Goal: Check status

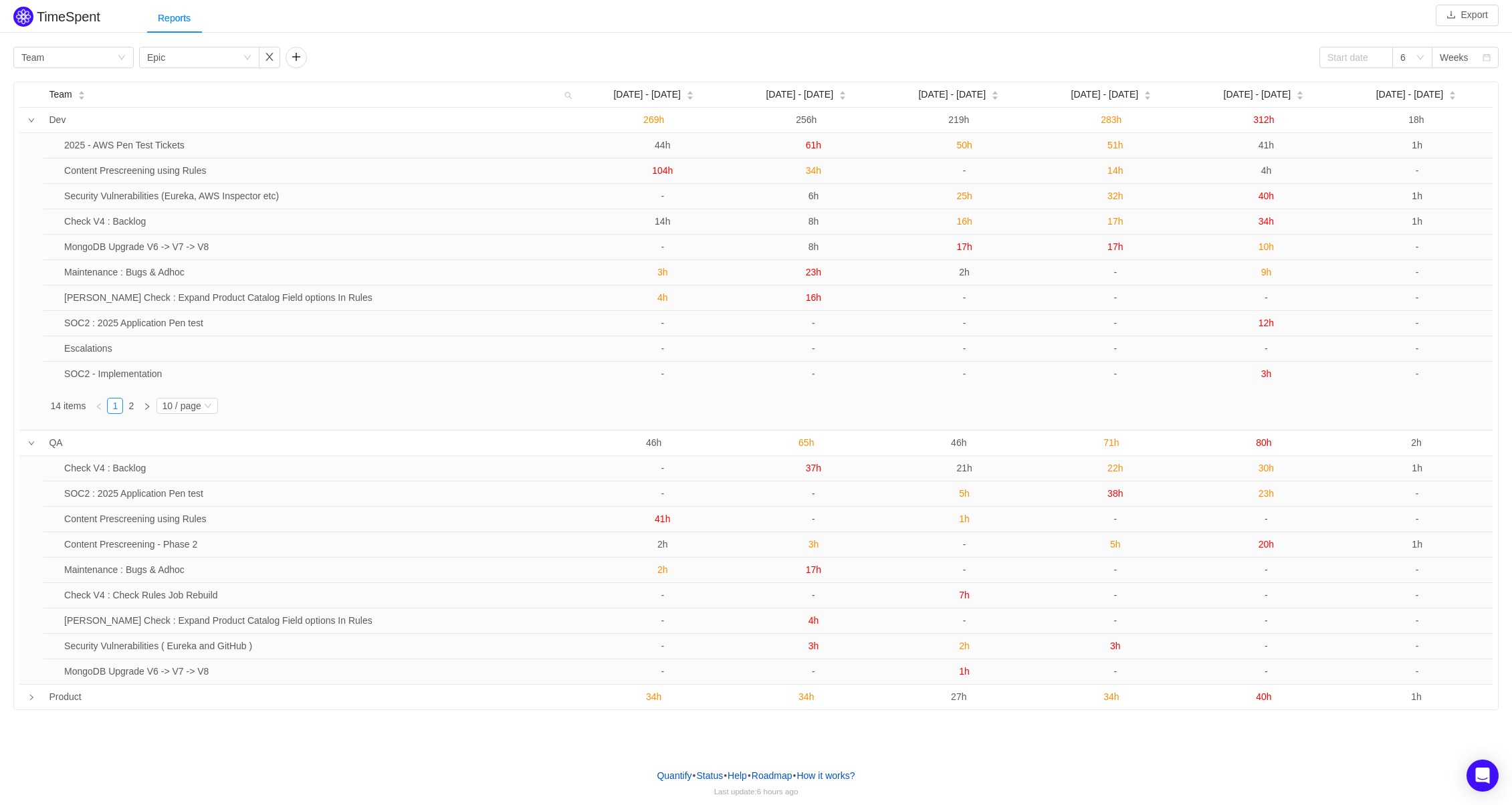
drag, startPoint x: 14, startPoint y: 76, endPoint x: 39, endPoint y: 87, distance: 27.3
click at [66, 101] on div "Group by Team Group by Epic 6 Weeks Team Aug [DATE] - [DATE] - 31 [DATE] - [DAT…" at bounding box center [756, 378] width 1485 height 663
drag, startPoint x: 39, startPoint y: 87, endPoint x: 46, endPoint y: 79, distance: 10.6
click at [54, 82] on tr "Team Aug [DATE] - [DATE] - 31 [DATE] - [DATE] Sep [DATE] - [DATE] - [DATE] - 28" at bounding box center [756, 95] width 1473 height 26
drag, startPoint x: 12, startPoint y: 72, endPoint x: 239, endPoint y: 81, distance: 227.2
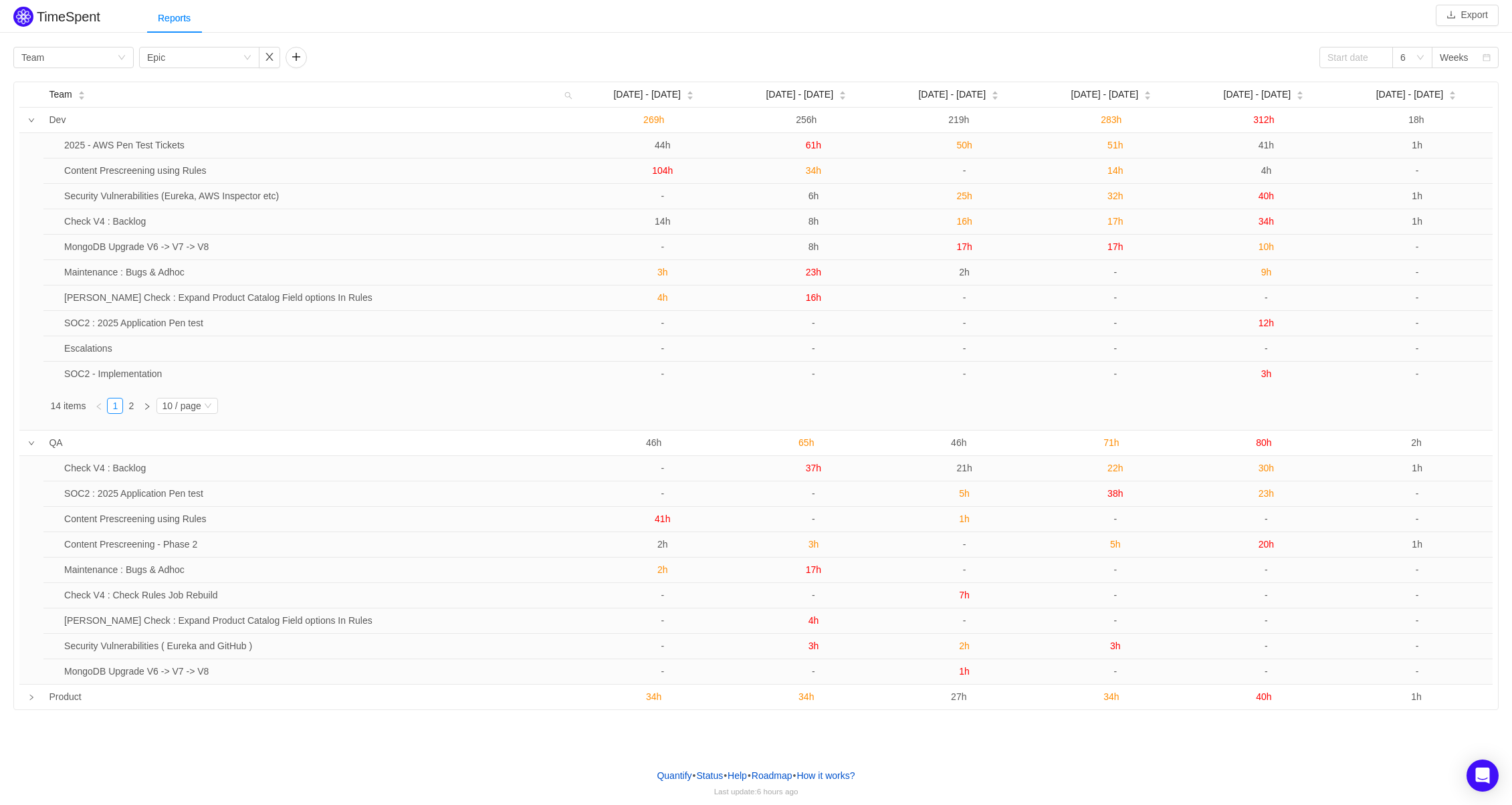
click at [239, 81] on div "Group by Team Group by Epic 6 Weeks Team Aug [DATE] - [DATE] - 31 [DATE] - [DAT…" at bounding box center [756, 376] width 1512 height 666
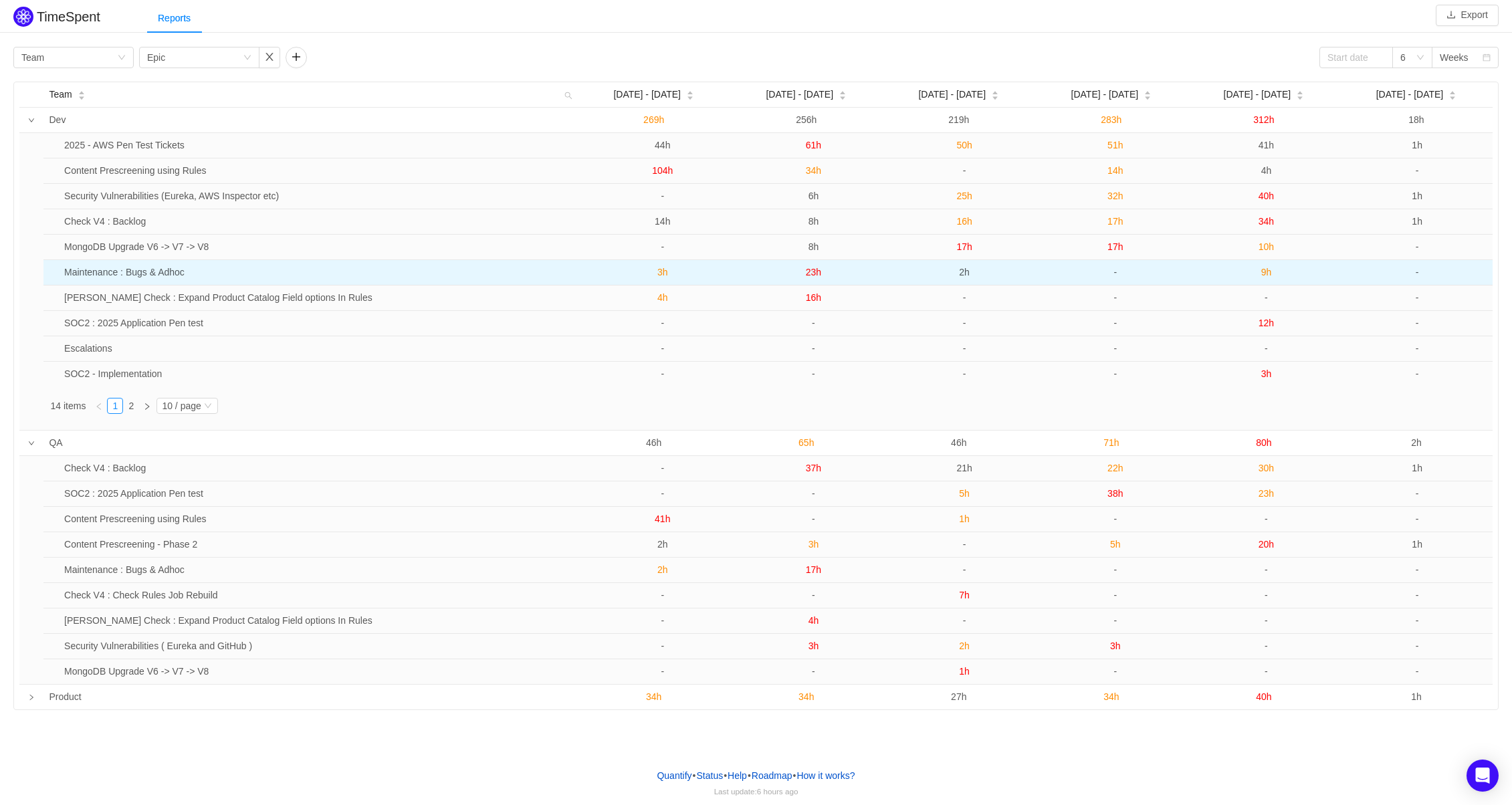
drag, startPoint x: 1471, startPoint y: 708, endPoint x: 116, endPoint y: 266, distance: 1425.3
click at [116, 266] on tbody "Dev 269h 256h 219h 283h 312h 18h 2025 - AWS Pen Test Tickets 44h 61h 50h 51h 41…" at bounding box center [756, 408] width 1473 height 602
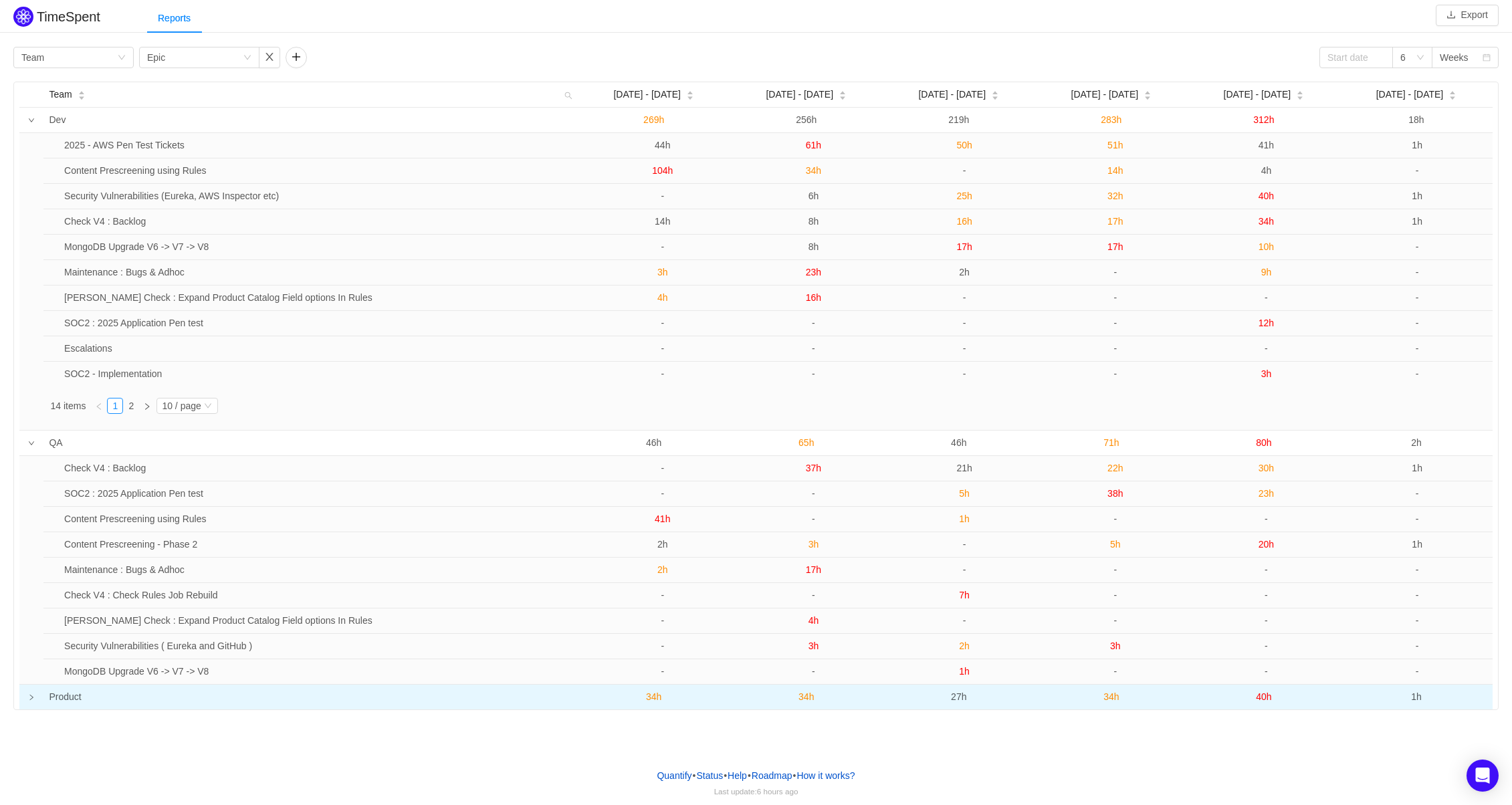
click at [32, 699] on icon "icon: right" at bounding box center [32, 697] width 7 height 7
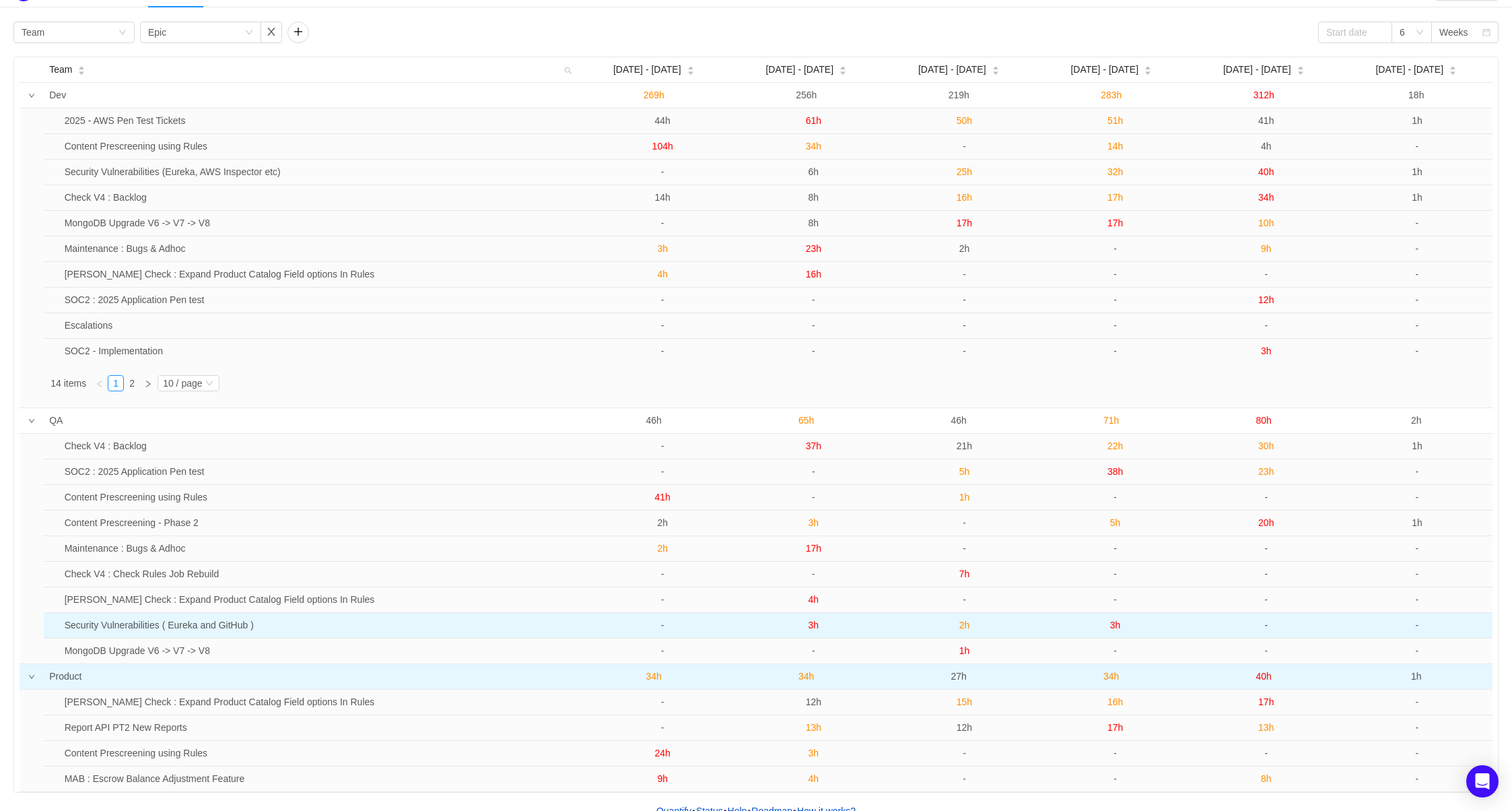
scroll to position [53, 0]
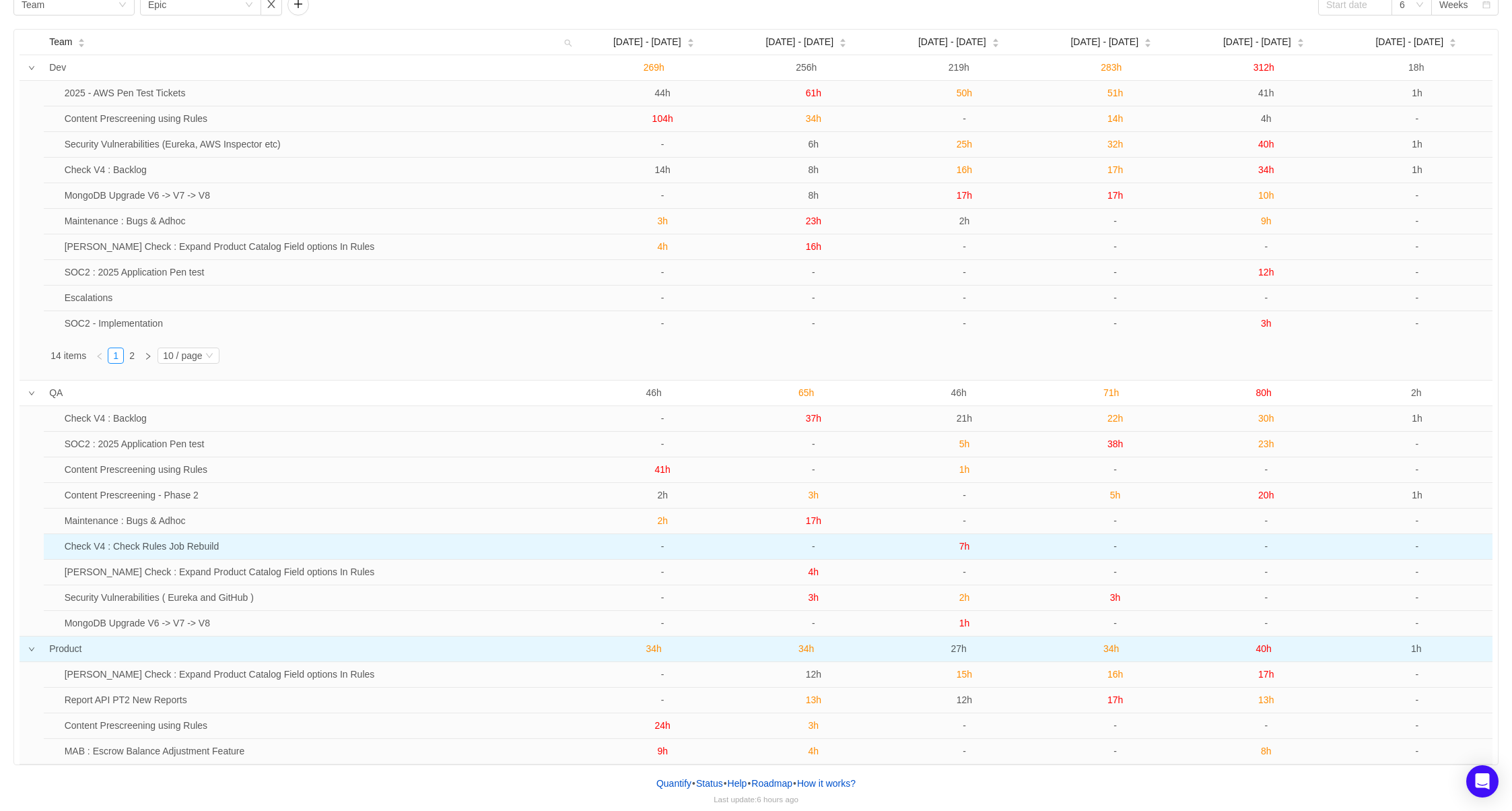
drag, startPoint x: 1445, startPoint y: 759, endPoint x: 1113, endPoint y: 545, distance: 395.0
click at [1113, 545] on tbody "Dev 269h 256h 219h 283h 312h 18h 2025 - AWS Pen Test Tickets 44h 61h 50h 51h 41…" at bounding box center [756, 409] width 1473 height 709
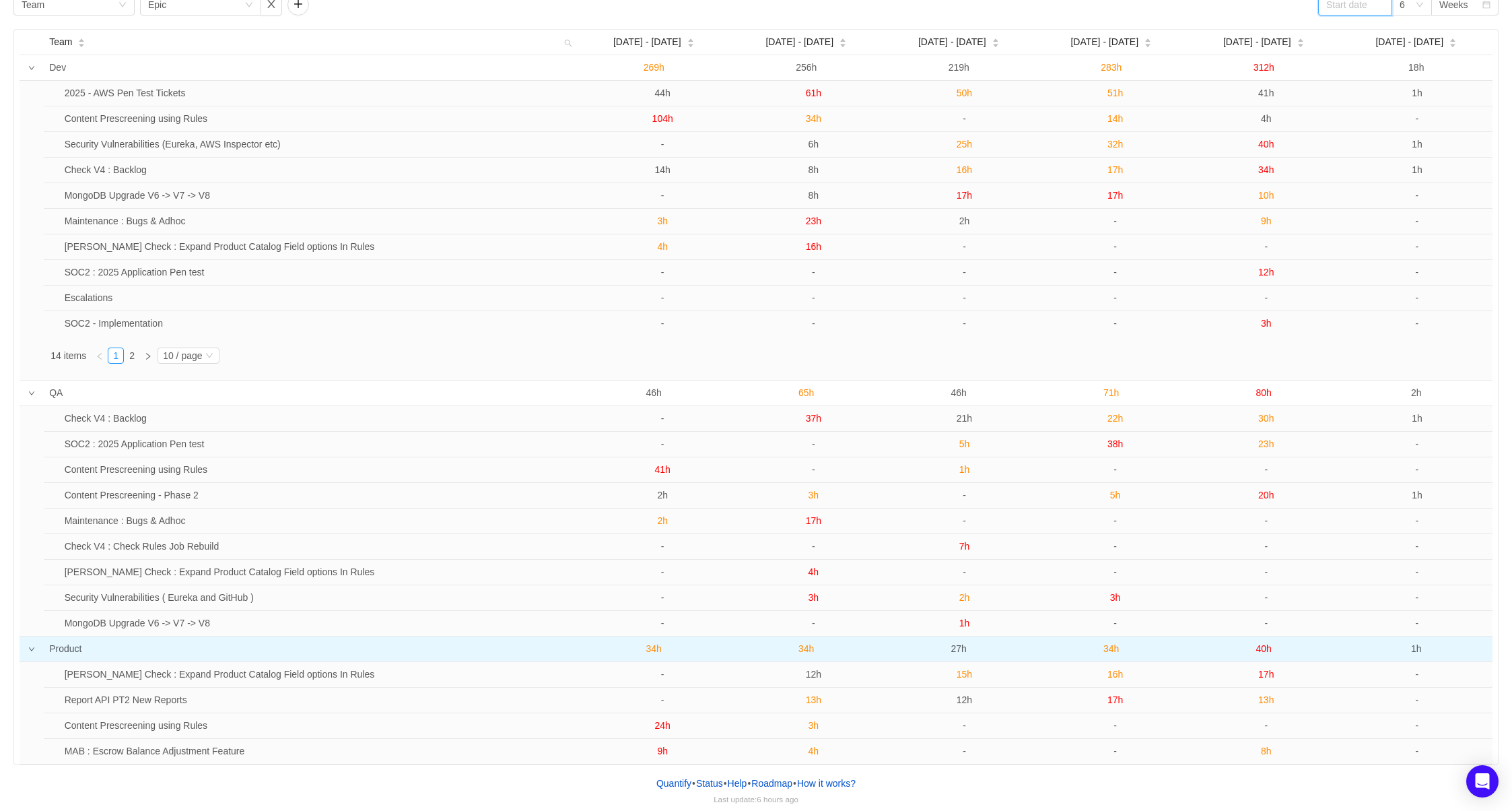
click at [1364, 10] on input at bounding box center [1355, 5] width 74 height 22
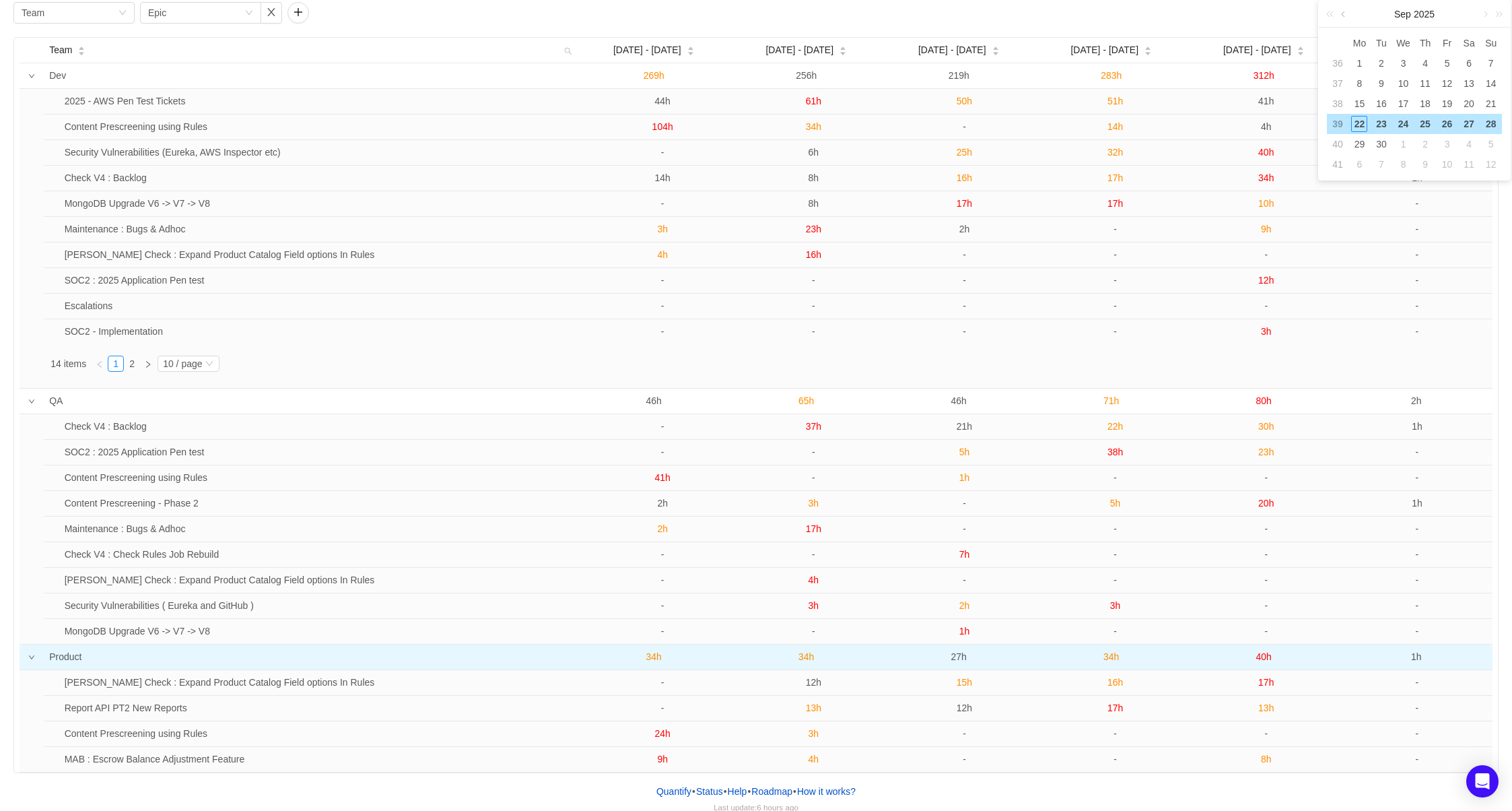
click at [1349, 18] on link at bounding box center [1345, 14] width 12 height 27
click at [1445, 62] on div "1" at bounding box center [1447, 63] width 16 height 16
type input "[DATE]"
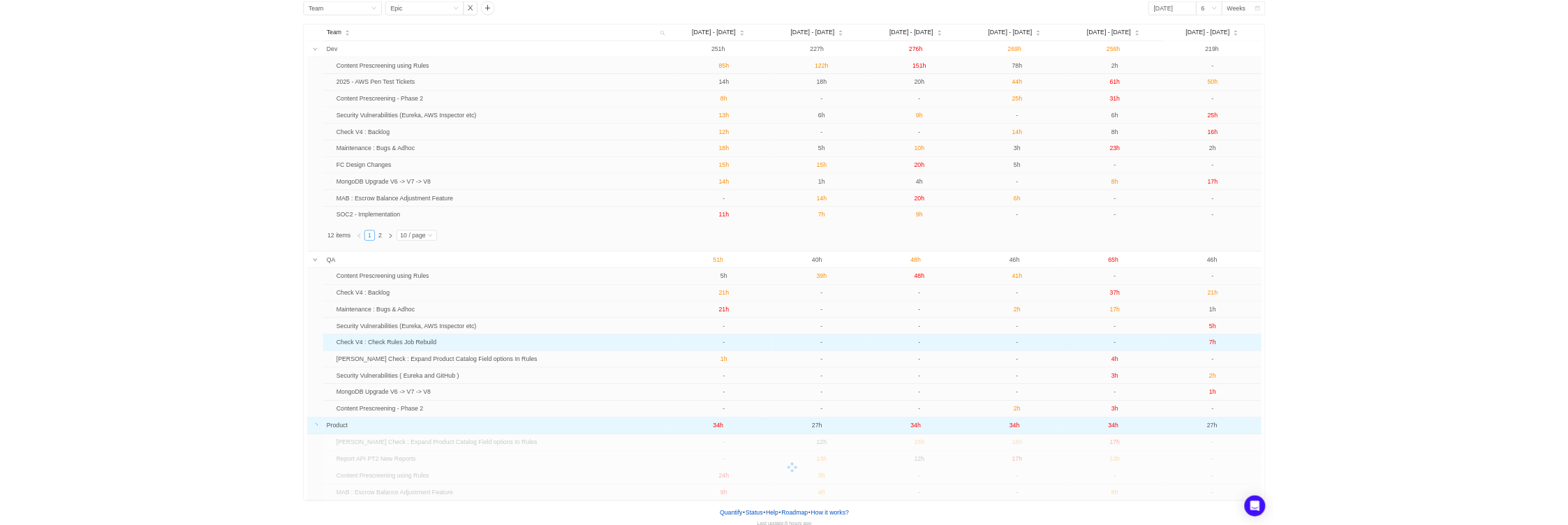
scroll to position [59, 0]
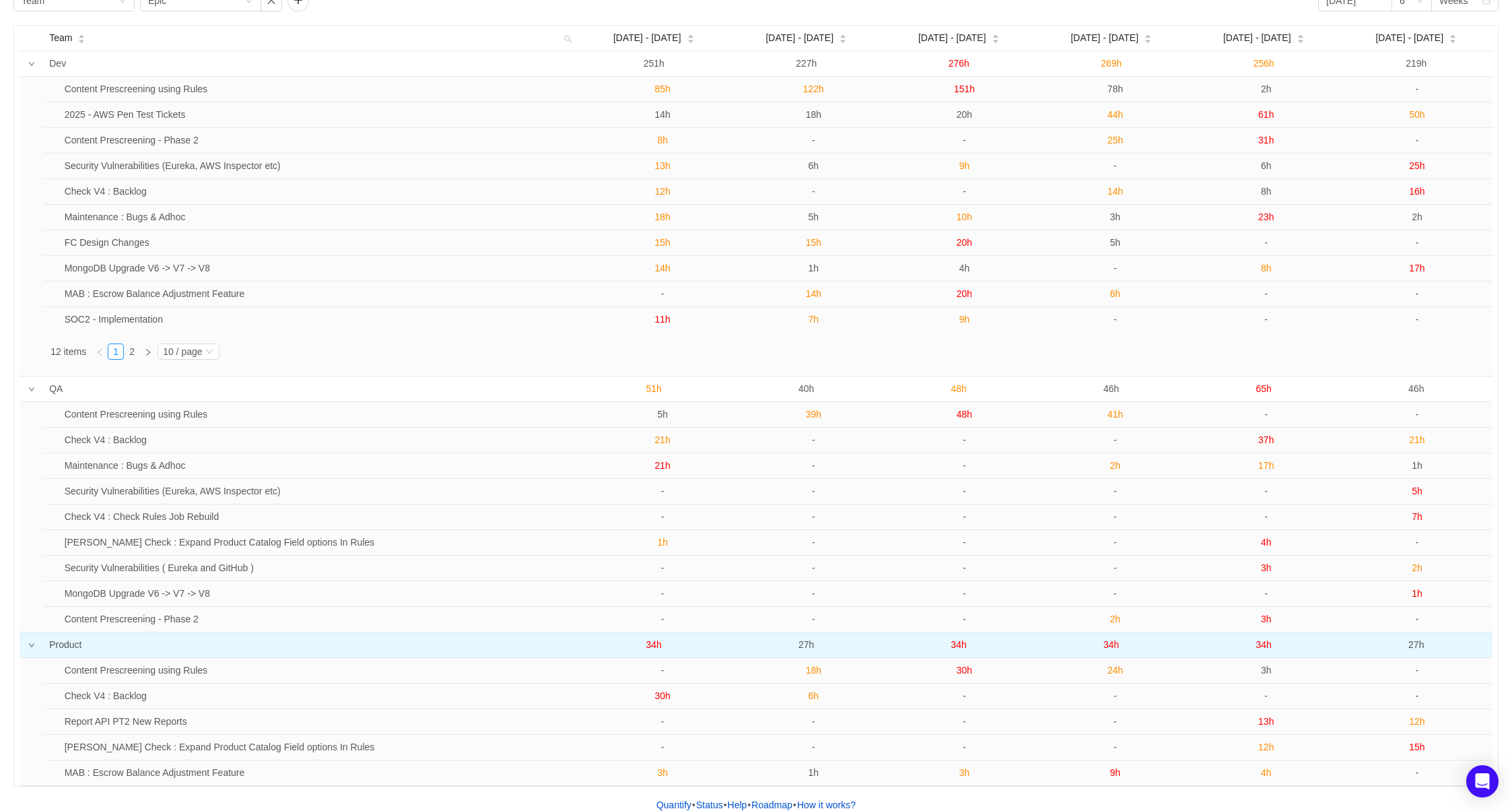
drag, startPoint x: 1289, startPoint y: 780, endPoint x: 22, endPoint y: 17, distance: 1479.0
click at [22, 17] on div "Group by Team Group by Epic [DATE] 6 Weeks Team [DATE] - [DATE] Aug [DATE] - [D…" at bounding box center [756, 388] width 1485 height 797
click at [18, 18] on div "Group by Team Group by Epic [DATE] 6 Weeks Team [DATE] - [DATE] Aug [DATE] - [D…" at bounding box center [756, 388] width 1485 height 797
